Goal: Task Accomplishment & Management: Manage account settings

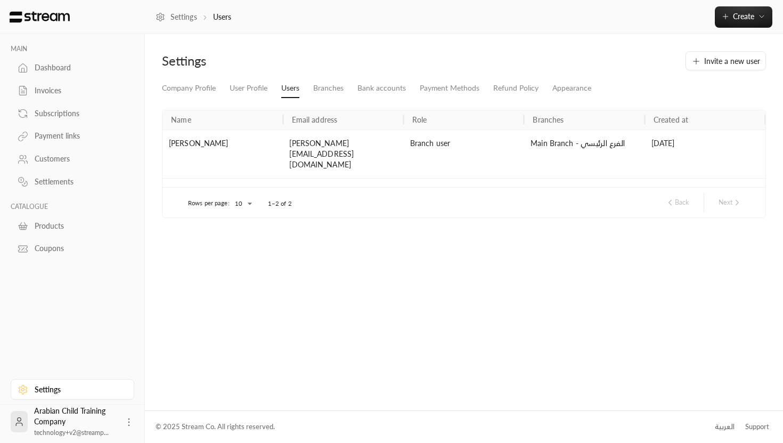
click at [52, 97] on link "Invoices" at bounding box center [73, 90] width 124 height 21
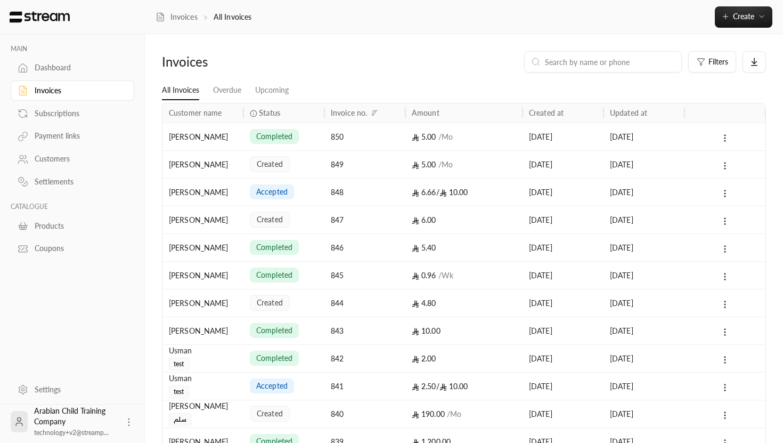
click at [685, 195] on div at bounding box center [724, 192] width 81 height 28
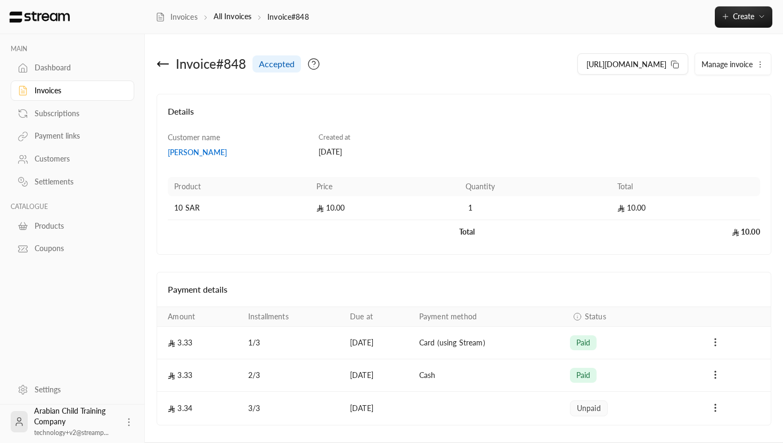
click at [720, 343] on icon "Payments" at bounding box center [715, 342] width 11 height 11
click at [723, 382] on li "Refund" at bounding box center [735, 388] width 65 height 19
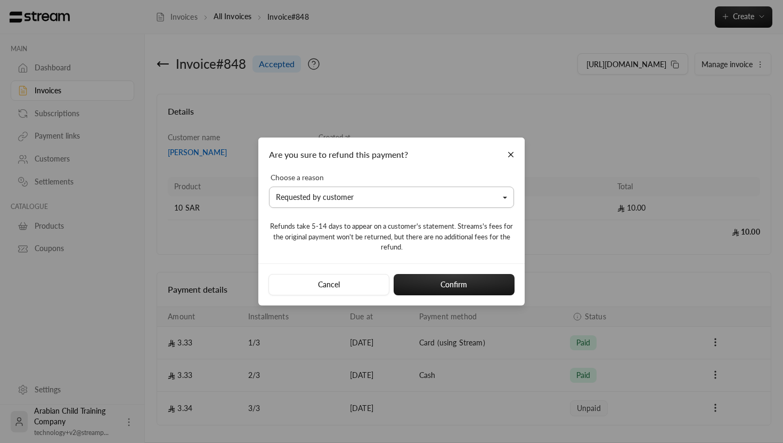
click at [405, 195] on button "Requested by customer" at bounding box center [391, 196] width 245 height 21
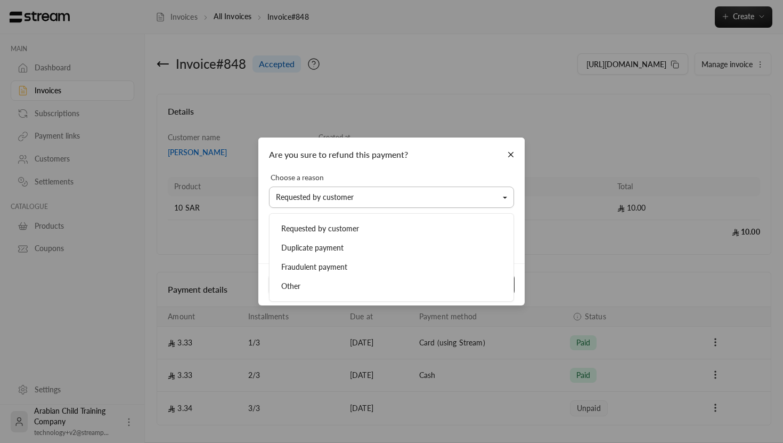
click at [405, 196] on button "Requested by customer" at bounding box center [391, 196] width 245 height 21
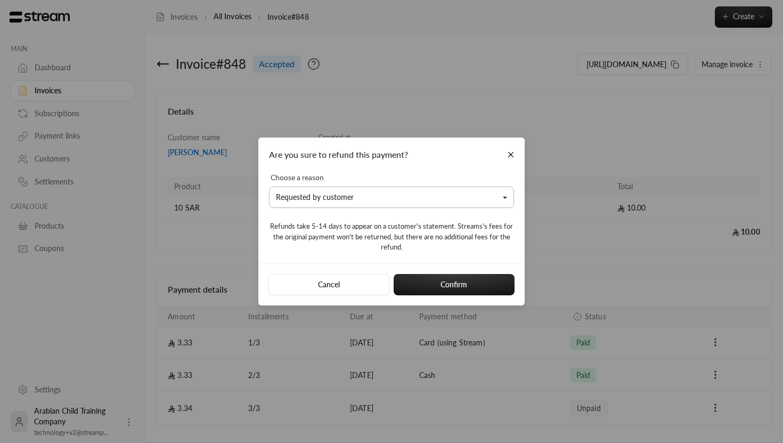
click at [405, 196] on button "Requested by customer" at bounding box center [391, 196] width 245 height 21
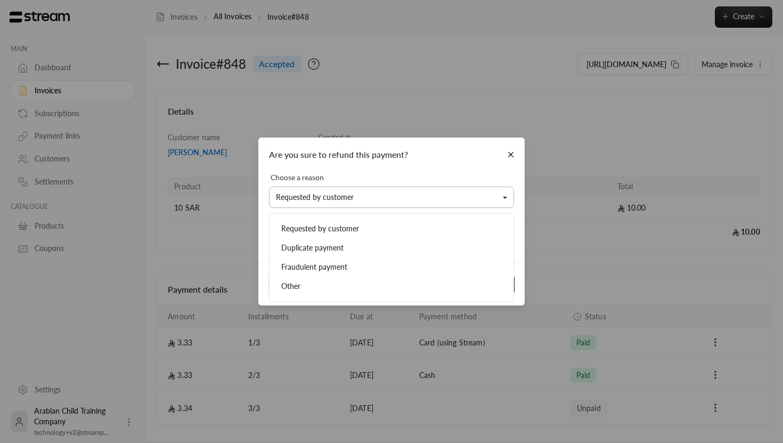
click at [406, 196] on button "Requested by customer" at bounding box center [391, 196] width 245 height 21
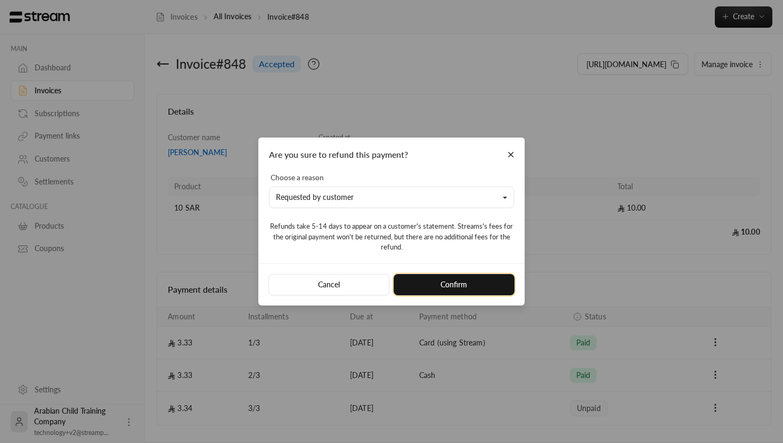
click at [450, 279] on button "Confirm" at bounding box center [454, 284] width 121 height 21
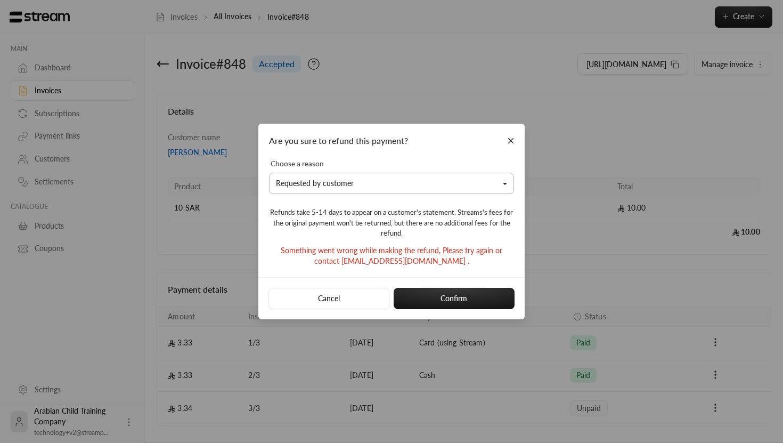
click at [500, 183] on button "Requested by customer" at bounding box center [391, 183] width 245 height 21
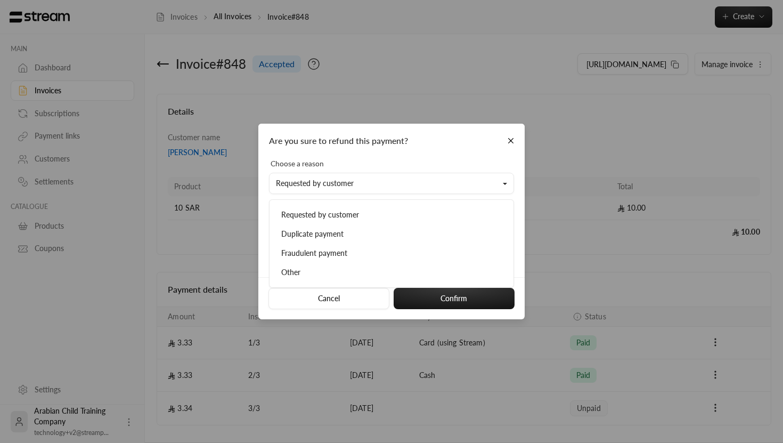
click at [247, 226] on div "Are you sure to refund this payment? Choose a reason Requested by customer Requ…" at bounding box center [391, 221] width 783 height 443
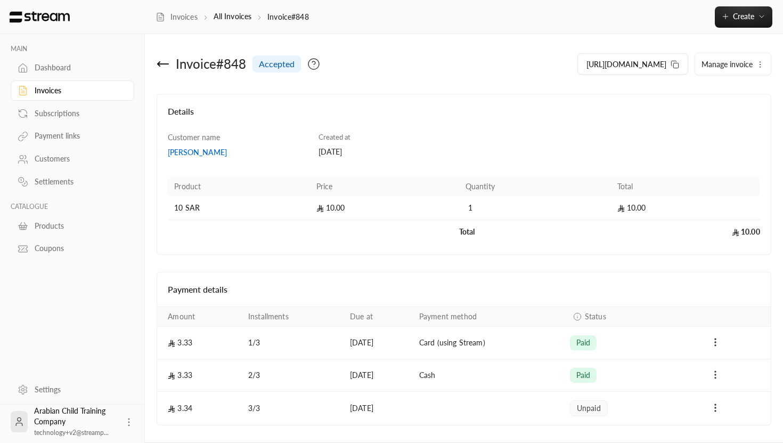
click at [714, 375] on icon "Payments" at bounding box center [715, 374] width 11 height 11
click at [724, 417] on li "Refund" at bounding box center [735, 421] width 65 height 19
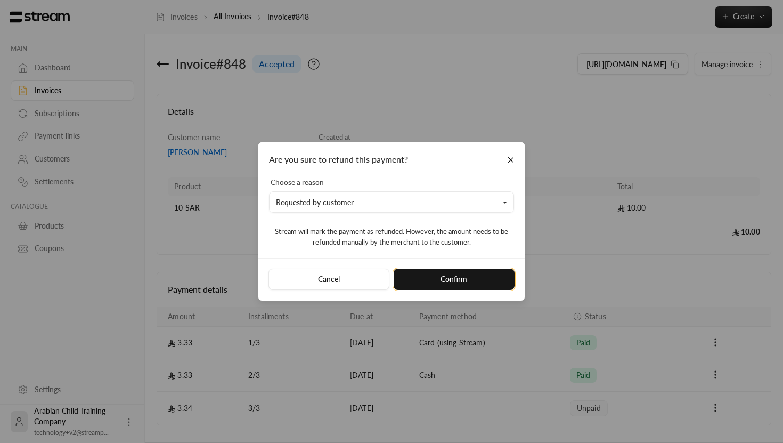
click at [445, 280] on button "Confirm" at bounding box center [454, 278] width 121 height 21
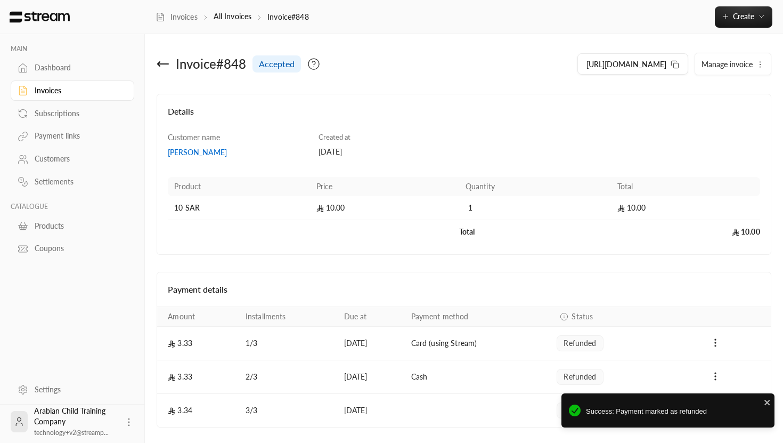
scroll to position [34, 0]
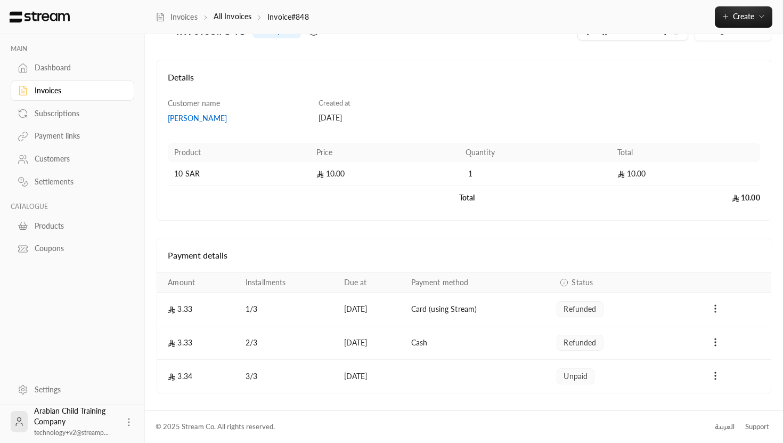
click at [713, 308] on icon "Payments" at bounding box center [715, 308] width 11 height 11
click at [672, 309] on div at bounding box center [391, 221] width 783 height 443
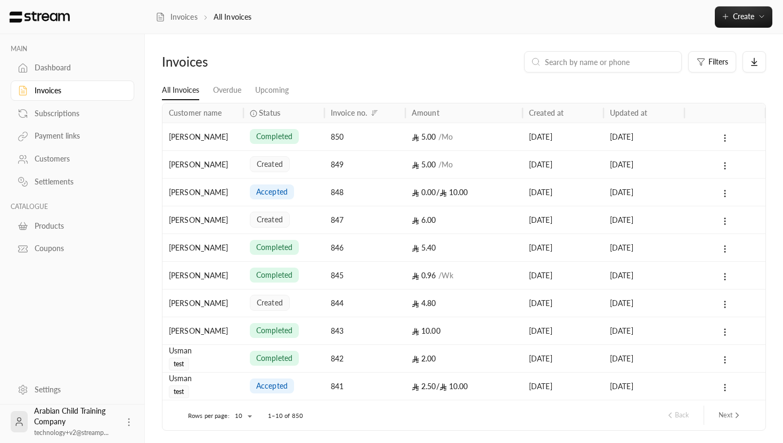
click at [731, 193] on div at bounding box center [725, 191] width 68 height 27
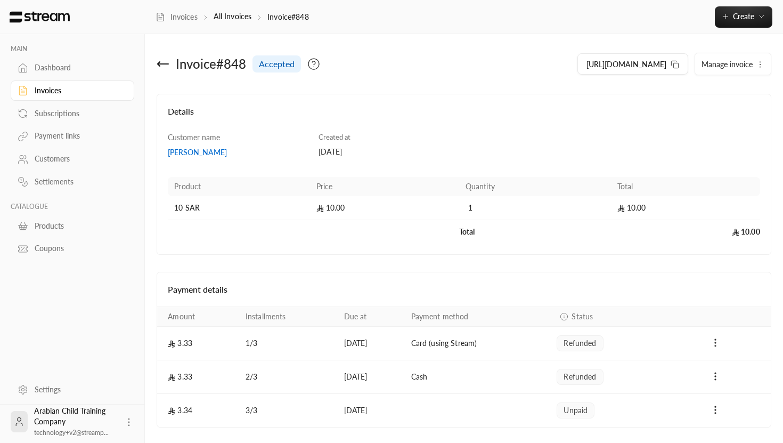
click at [713, 341] on icon "Payments" at bounding box center [715, 342] width 11 height 11
click at [720, 335] on div at bounding box center [391, 221] width 783 height 443
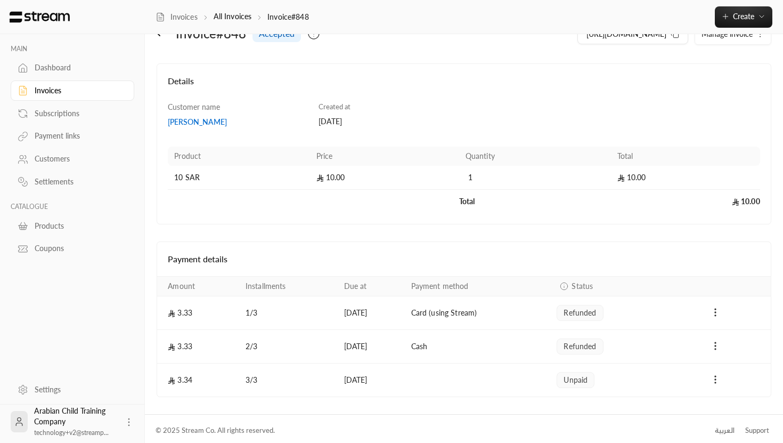
scroll to position [34, 0]
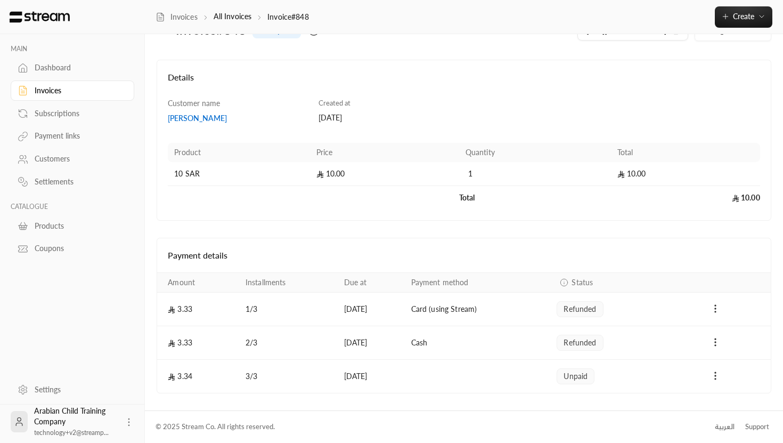
click at [715, 383] on td "Payments" at bounding box center [715, 376] width 110 height 33
click at [717, 376] on icon "Payments" at bounding box center [715, 375] width 11 height 11
click at [711, 373] on div at bounding box center [391, 221] width 783 height 443
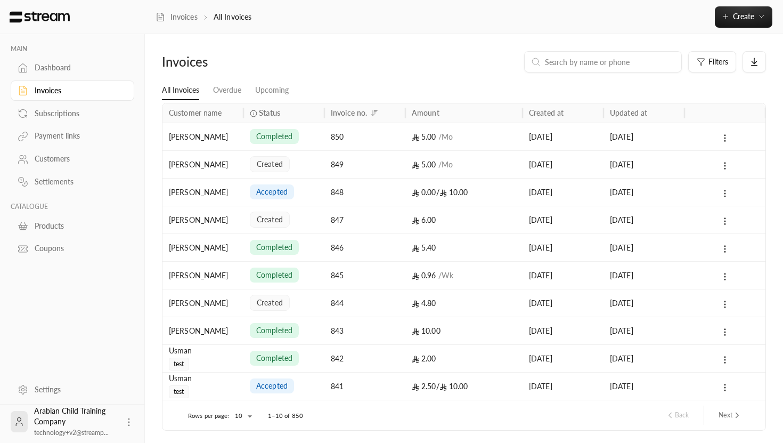
scroll to position [37, 0]
